Goal: Check status

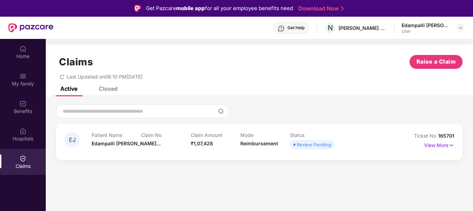
scroll to position [39, 0]
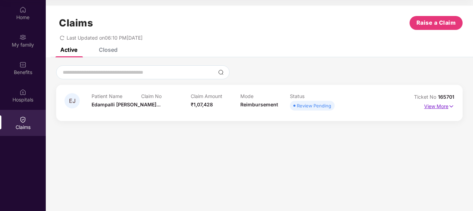
click at [437, 105] on p "View More" at bounding box center [439, 105] width 30 height 9
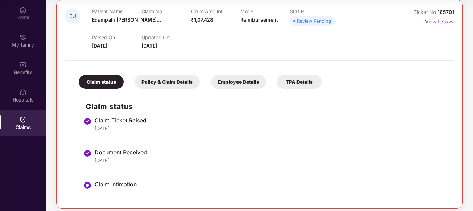
scroll to position [89, 0]
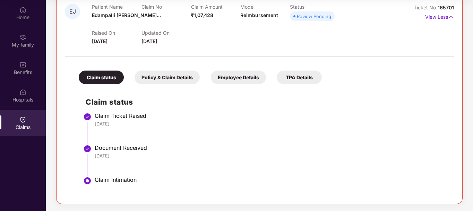
click at [213, 95] on div "Claim status Claim Ticket Raised [DATE] Document Received [DATE] Claim Intimati…" at bounding box center [259, 141] width 375 height 108
click at [295, 78] on div "TPA Details" at bounding box center [299, 77] width 45 height 14
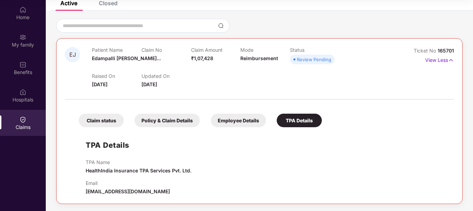
scroll to position [46, 0]
click at [168, 123] on div "Policy & Claim Details" at bounding box center [167, 120] width 65 height 14
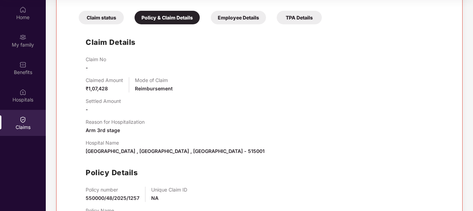
scroll to position [182, 0]
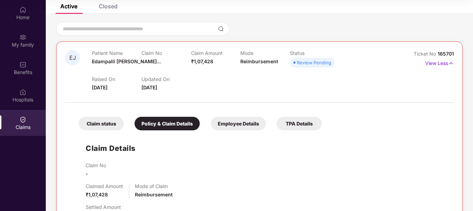
click at [236, 123] on div "Employee Details" at bounding box center [238, 124] width 55 height 14
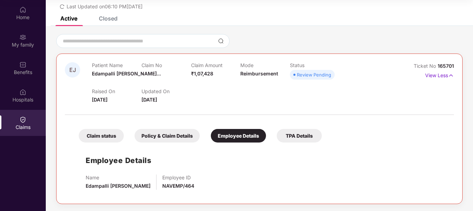
scroll to position [31, 0]
click at [155, 133] on div "Policy & Claim Details" at bounding box center [167, 136] width 65 height 14
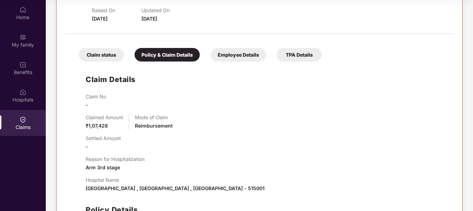
scroll to position [113, 0]
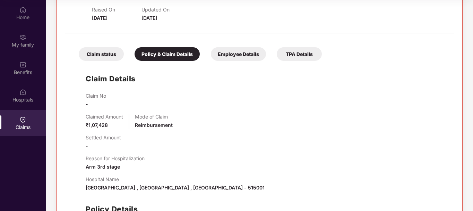
click at [108, 51] on div "Claim status" at bounding box center [101, 54] width 45 height 14
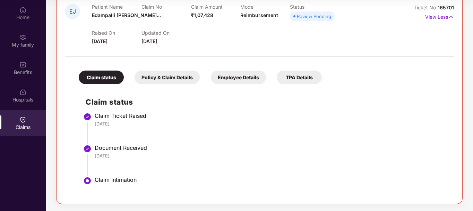
click at [152, 73] on div "Policy & Claim Details" at bounding box center [167, 77] width 65 height 14
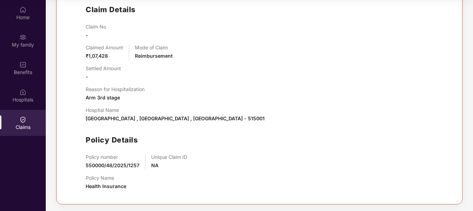
scroll to position [182, 0]
click at [248, 89] on div "Reason for Hospitalization Arm 3rd stage" at bounding box center [266, 93] width 361 height 15
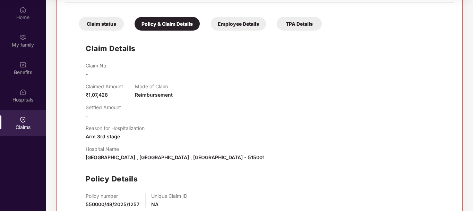
scroll to position [43, 0]
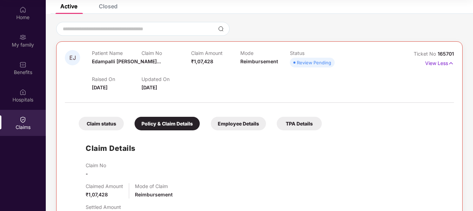
click at [247, 126] on div "Employee Details" at bounding box center [238, 124] width 55 height 14
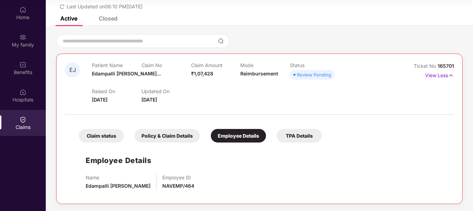
click at [297, 133] on div "TPA Details" at bounding box center [299, 136] width 45 height 14
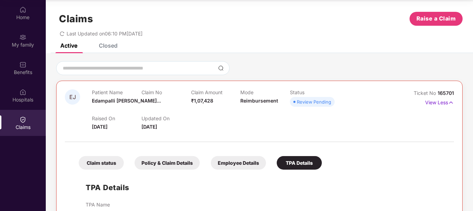
scroll to position [0, 0]
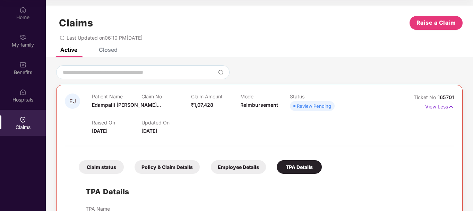
click at [446, 107] on p "View Less" at bounding box center [439, 105] width 29 height 9
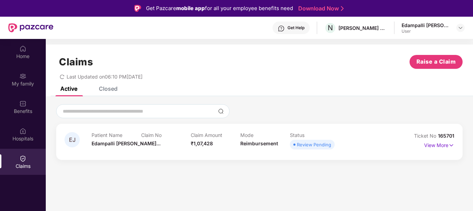
click at [109, 88] on div "Closed" at bounding box center [108, 88] width 19 height 7
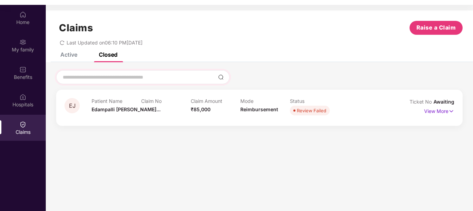
scroll to position [39, 0]
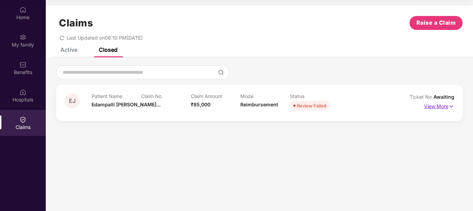
click at [441, 107] on p "View More" at bounding box center [439, 105] width 30 height 9
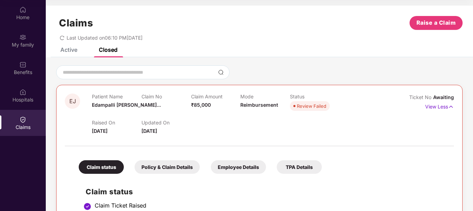
scroll to position [0, 0]
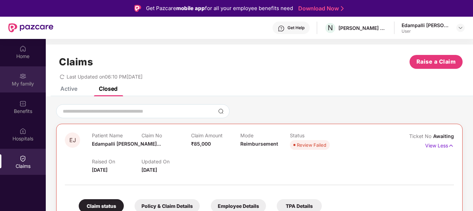
click at [23, 78] on img at bounding box center [22, 75] width 7 height 7
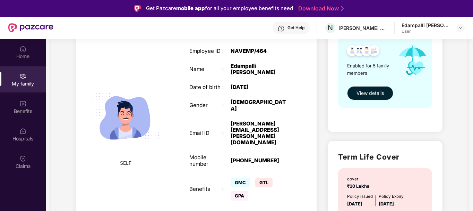
scroll to position [104, 0]
